Goal: Task Accomplishment & Management: Use online tool/utility

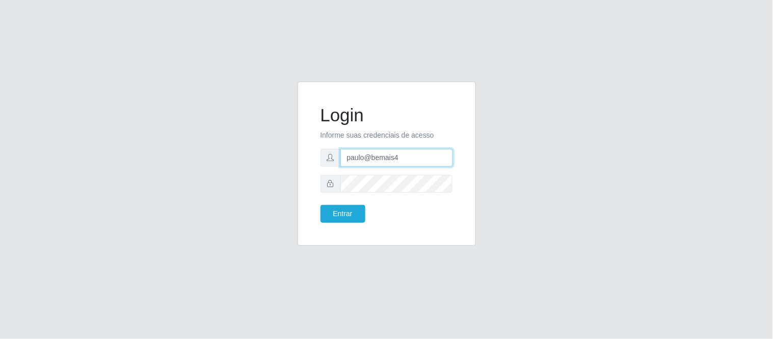
drag, startPoint x: 415, startPoint y: 159, endPoint x: 337, endPoint y: 156, distance: 78.5
click at [337, 156] on div "paulo@bemais4" at bounding box center [386, 158] width 132 height 18
type input "juliomarques@empresateste"
click at [320, 205] on button "Entrar" at bounding box center [342, 214] width 45 height 18
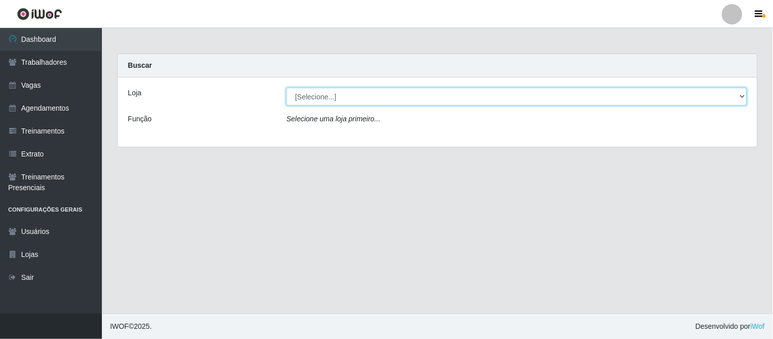
click at [741, 93] on select "[Selecione...] iWof Loja 1 iWof Loja 2 iWof Loja 3" at bounding box center [516, 97] width 460 height 18
click at [286, 88] on select "[Selecione...] iWof Loja 1 iWof Loja 2 iWof Loja 3" at bounding box center [516, 97] width 460 height 18
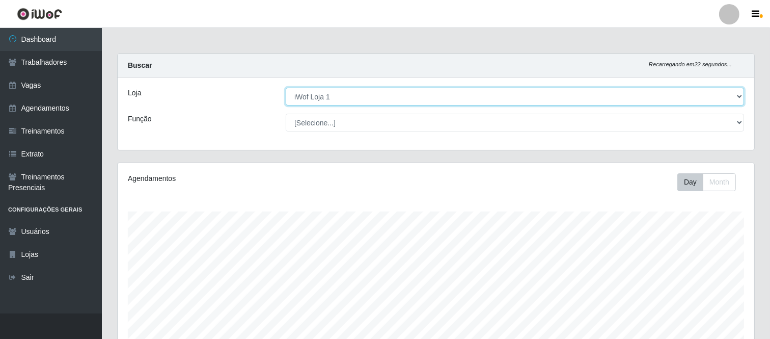
click at [743, 92] on select "[Selecione...] iWof Loja 1 iWof Loja 2 iWof Loja 3" at bounding box center [515, 97] width 458 height 18
select select "[Selecione...]"
click at [286, 88] on select "[Selecione...] iWof Loja 1 iWof Loja 2 iWof Loja 3" at bounding box center [515, 97] width 458 height 18
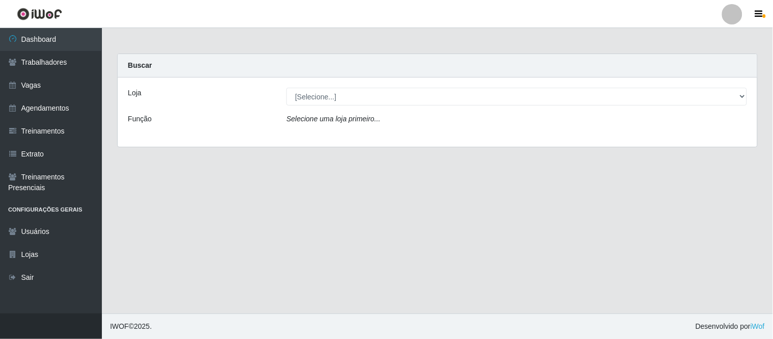
click at [150, 51] on main "Carregando... Buscar Loja [Selecione...] iWof Loja 1 iWof Loja 2 iWof Loja 3 Fu…" at bounding box center [437, 170] width 671 height 285
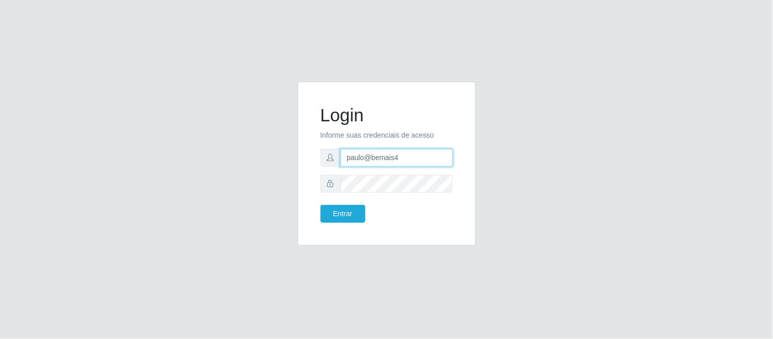
drag, startPoint x: 405, startPoint y: 158, endPoint x: 316, endPoint y: 163, distance: 89.3
click at [316, 163] on div "Login Informe suas credenciais de acesso paulo@bemais4 Entrar" at bounding box center [386, 163] width 153 height 139
type input "juliomarques@empresateste"
click at [286, 134] on div "Login Informe suas credenciais de acesso juliomarques@empresateste Entrar" at bounding box center [386, 169] width 581 height 176
